Goal: Navigation & Orientation: Find specific page/section

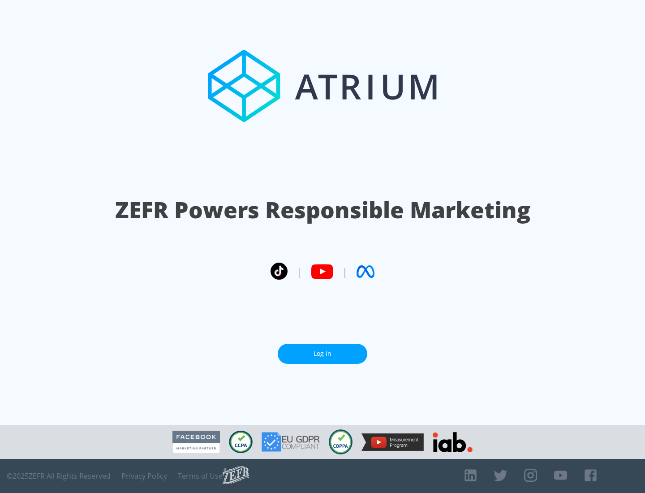
click at [323, 354] on link "Log In" at bounding box center [323, 354] width 90 height 20
